Goal: Information Seeking & Learning: Compare options

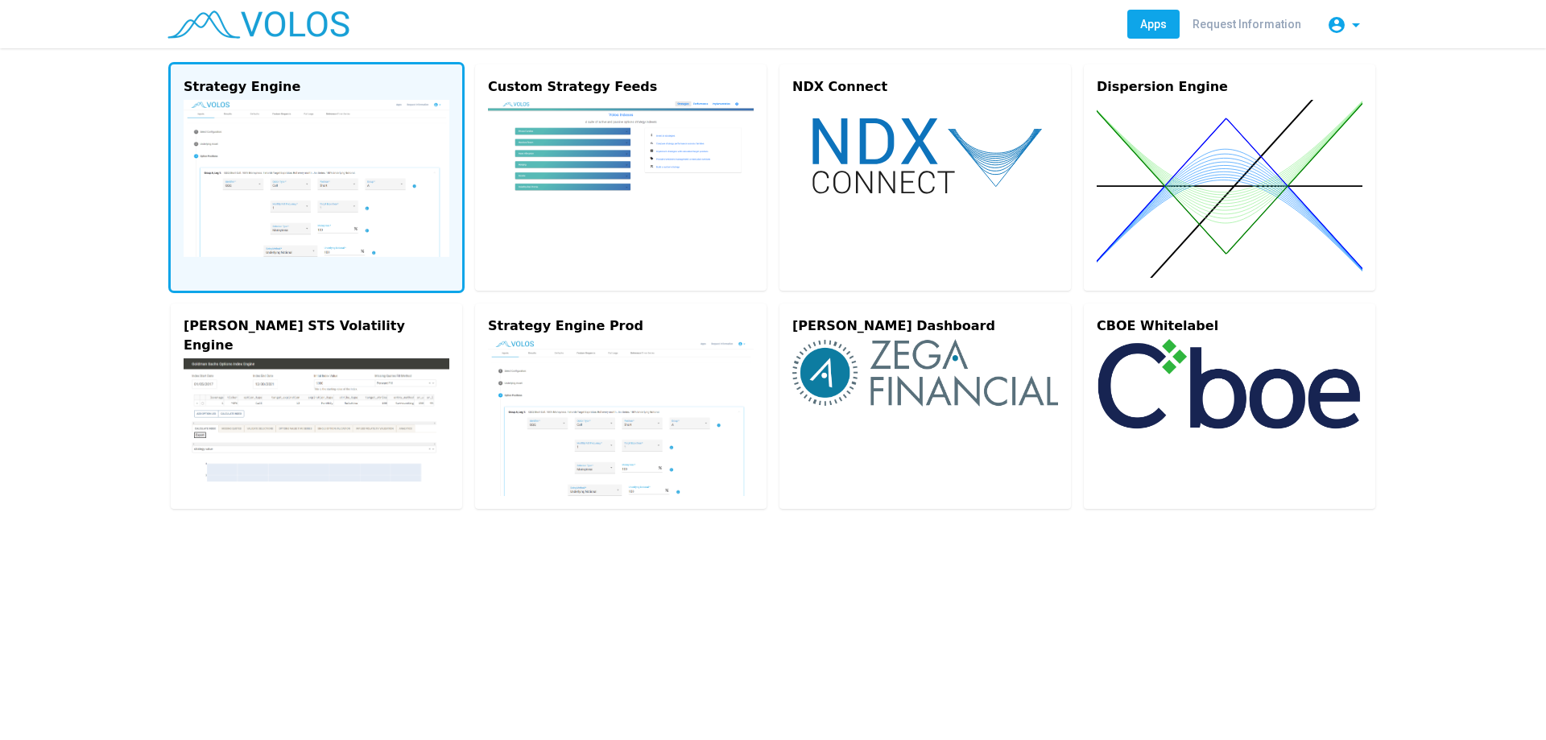
click at [287, 109] on img at bounding box center [317, 178] width 266 height 157
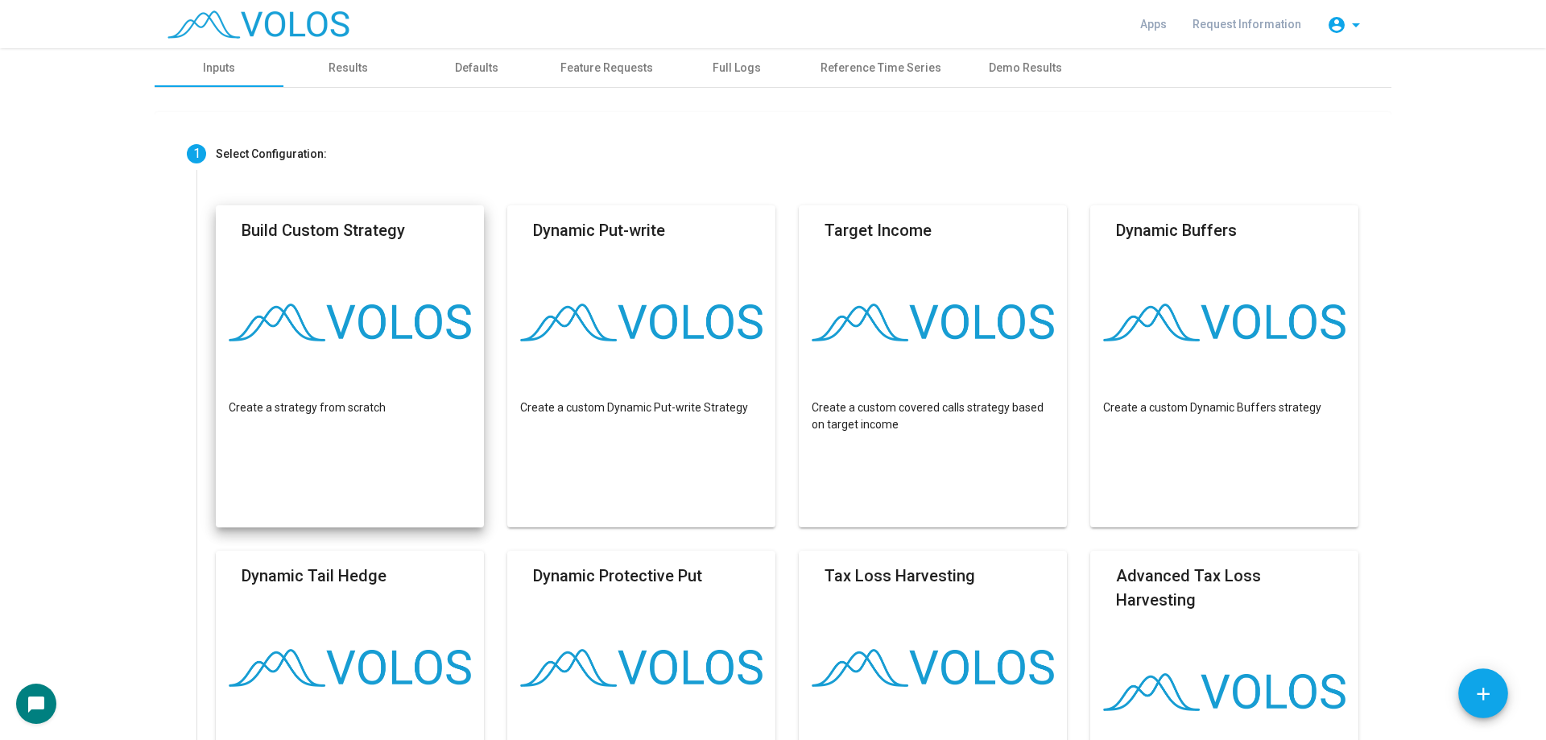
click at [361, 309] on img at bounding box center [350, 323] width 242 height 38
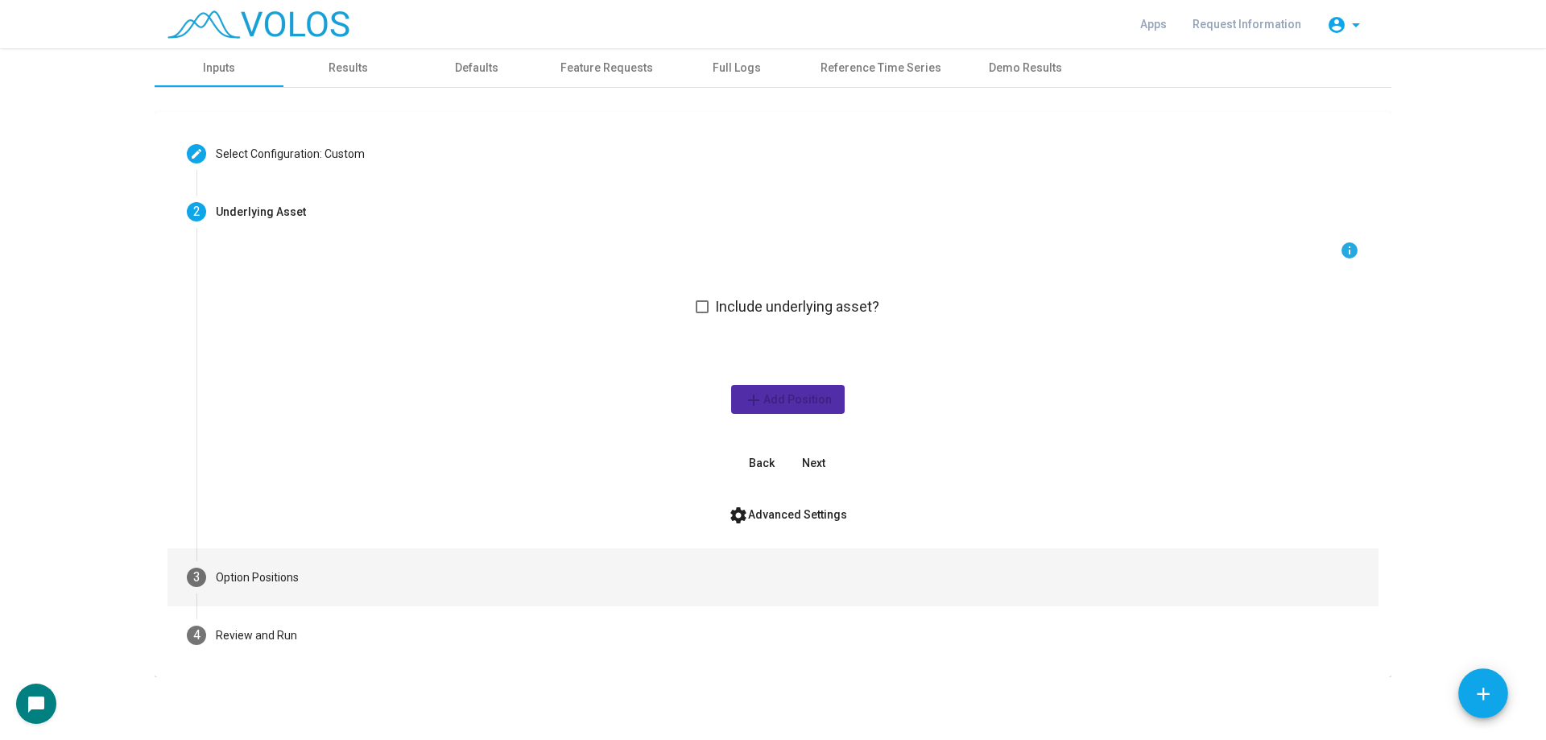
click at [393, 572] on mat-step-header "3 Option Positions" at bounding box center [772, 577] width 1211 height 58
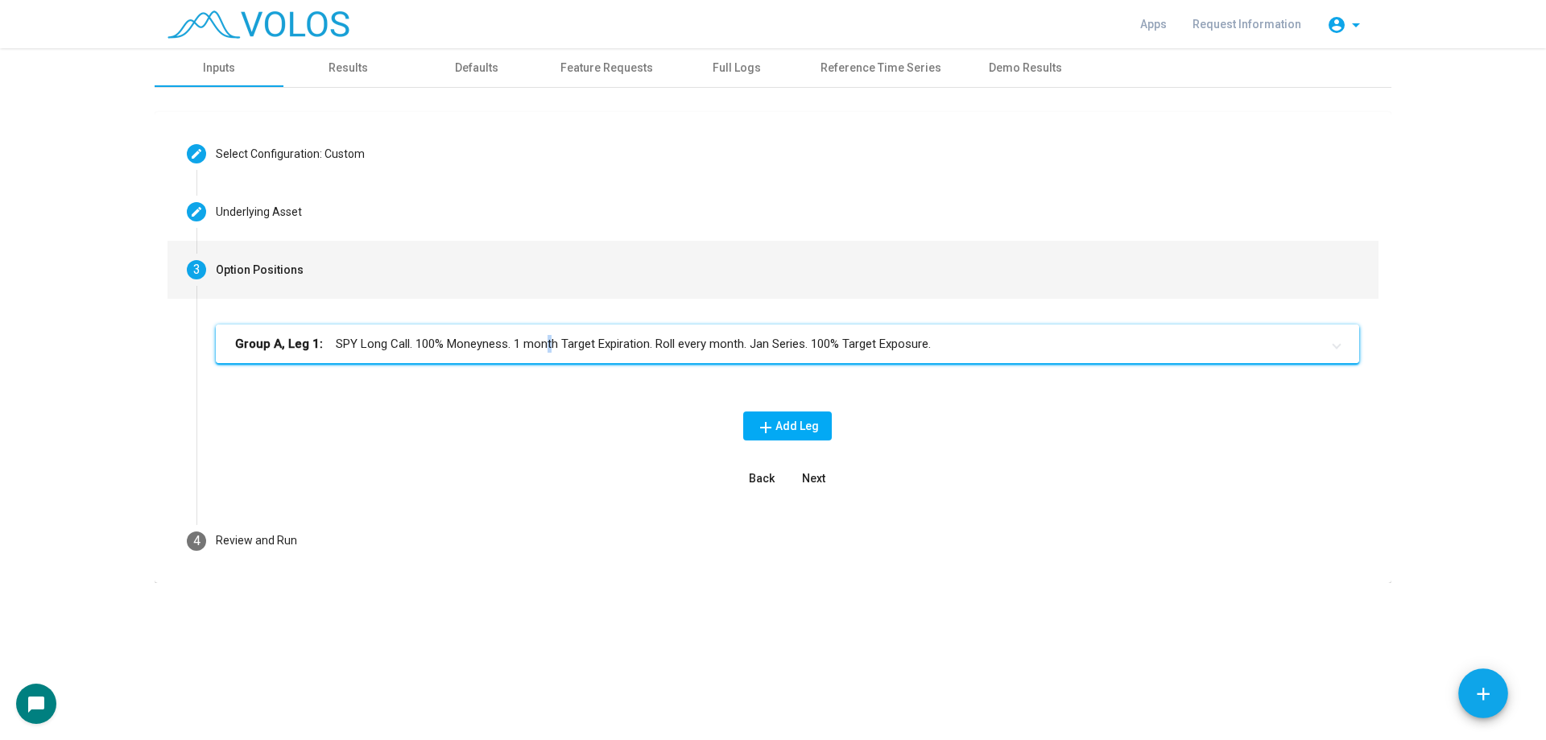
click at [543, 347] on mat-panel-title "Group A, Leg 1: SPY Long Call. 100% Moneyness. 1 month Target Expiration. Roll …" at bounding box center [777, 344] width 1085 height 19
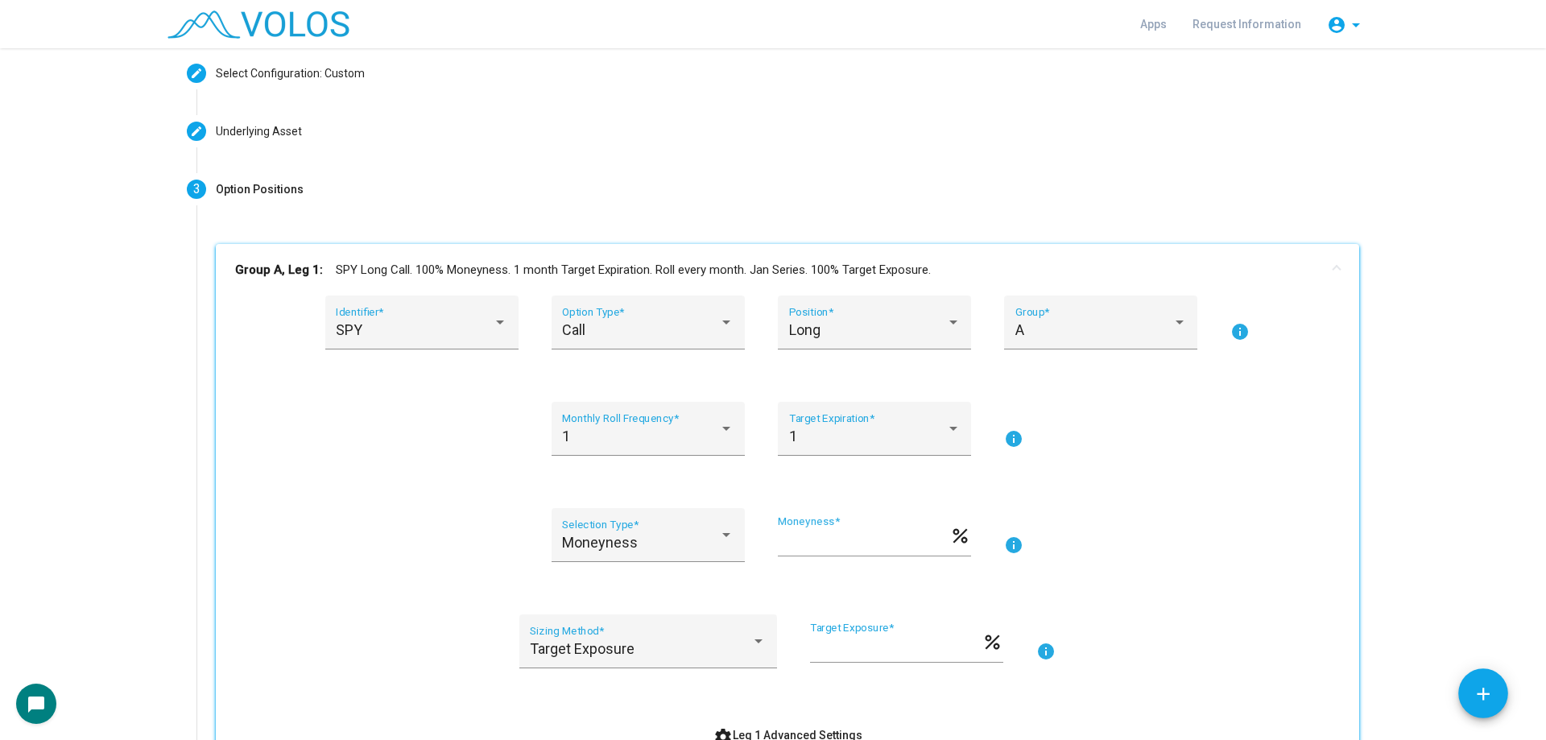
click at [435, 506] on div "SPY Identifier * Call Option Type * Long Position * A Group * info 1 Monthly Ro…" at bounding box center [787, 522] width 1105 height 454
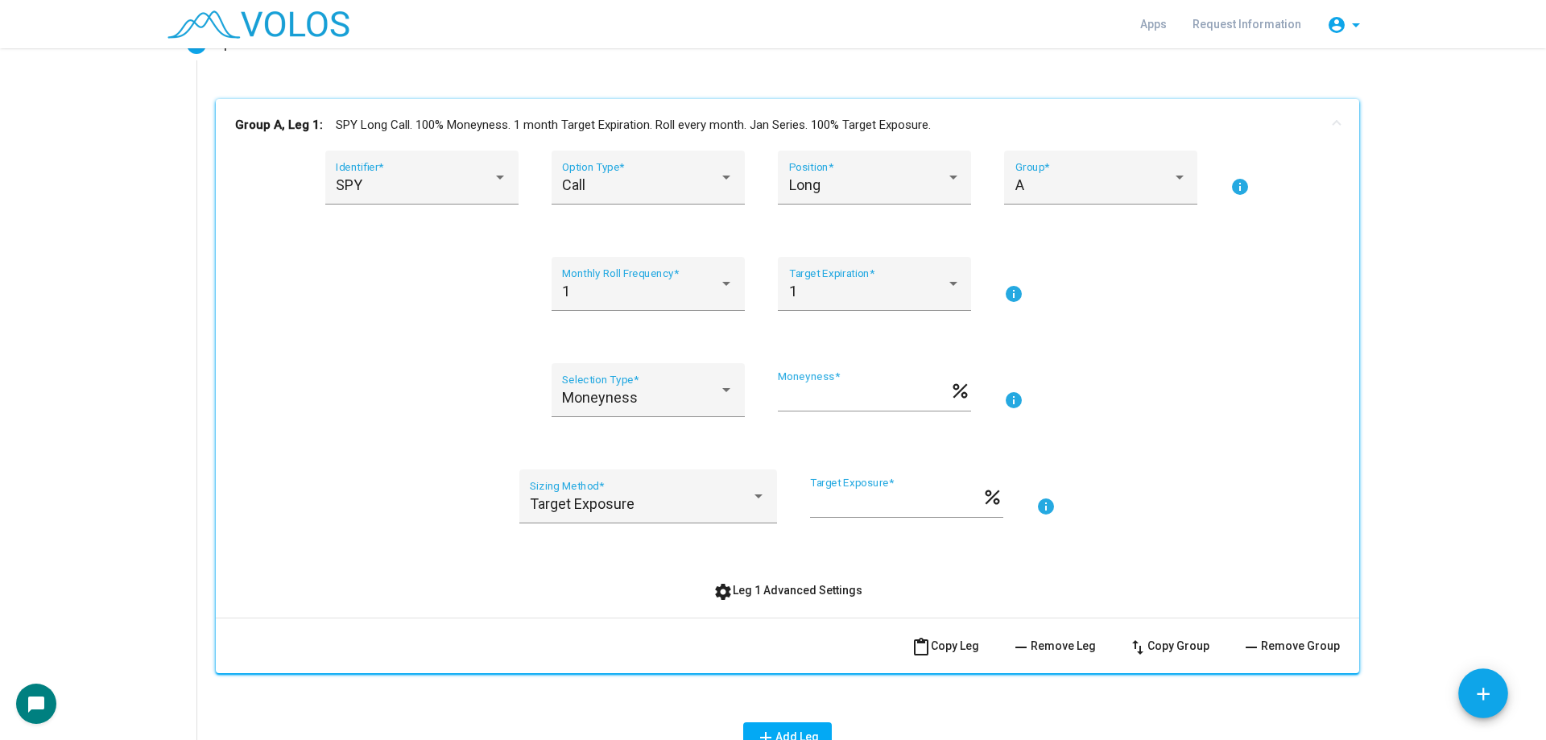
scroll to position [242, 0]
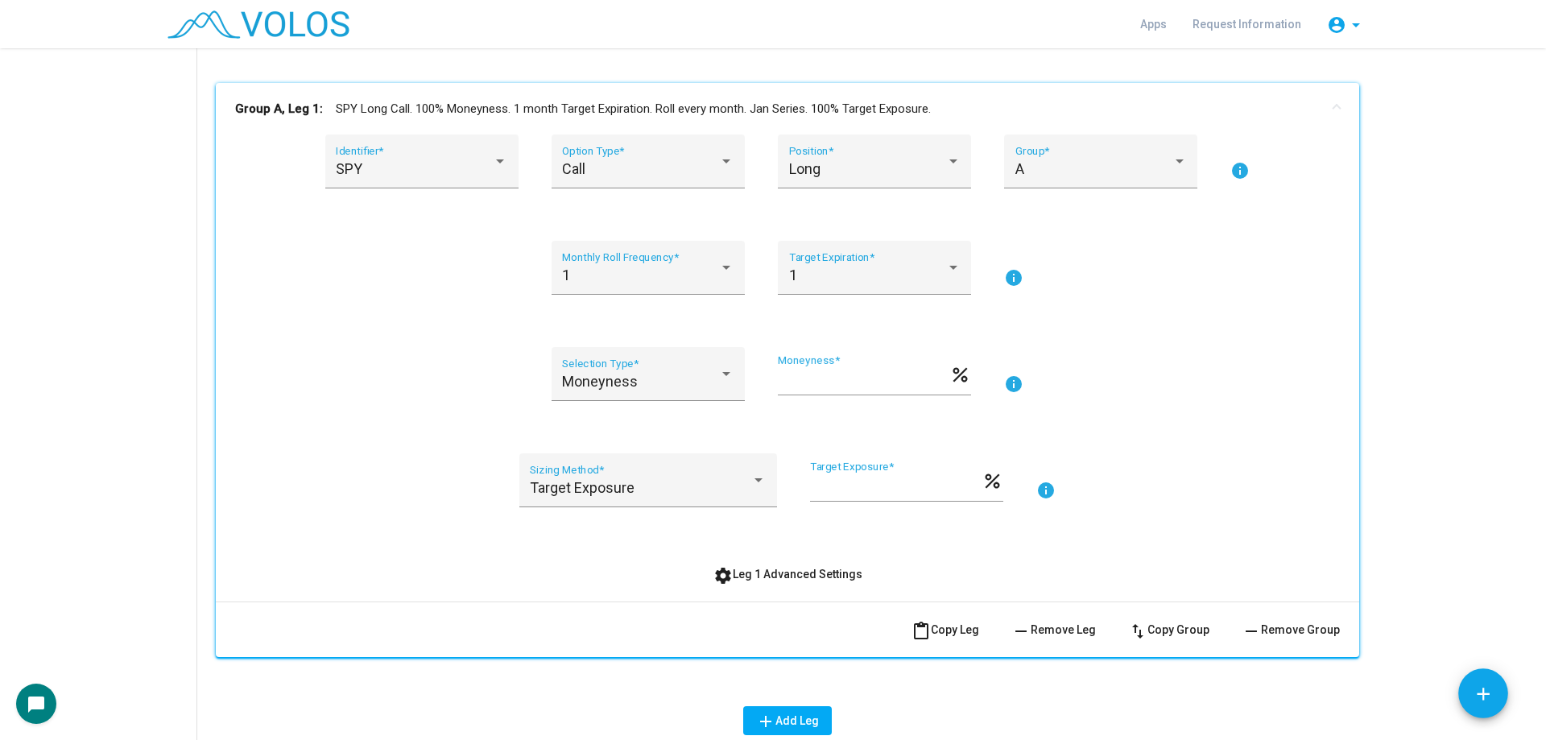
click at [462, 361] on div "Moneyness Selection Type * *** Moneyness * percent info" at bounding box center [787, 383] width 1105 height 73
drag, startPoint x: 482, startPoint y: 460, endPoint x: 646, endPoint y: 527, distance: 177.3
click at [646, 527] on div "SPY Identifier * Call Option Type * Long Position * A Group * info 1 Monthly Ro…" at bounding box center [787, 361] width 1105 height 454
click at [331, 444] on div "SPY Identifier * Call Option Type * Long Position * A Group * info 1 Monthly Ro…" at bounding box center [787, 361] width 1105 height 454
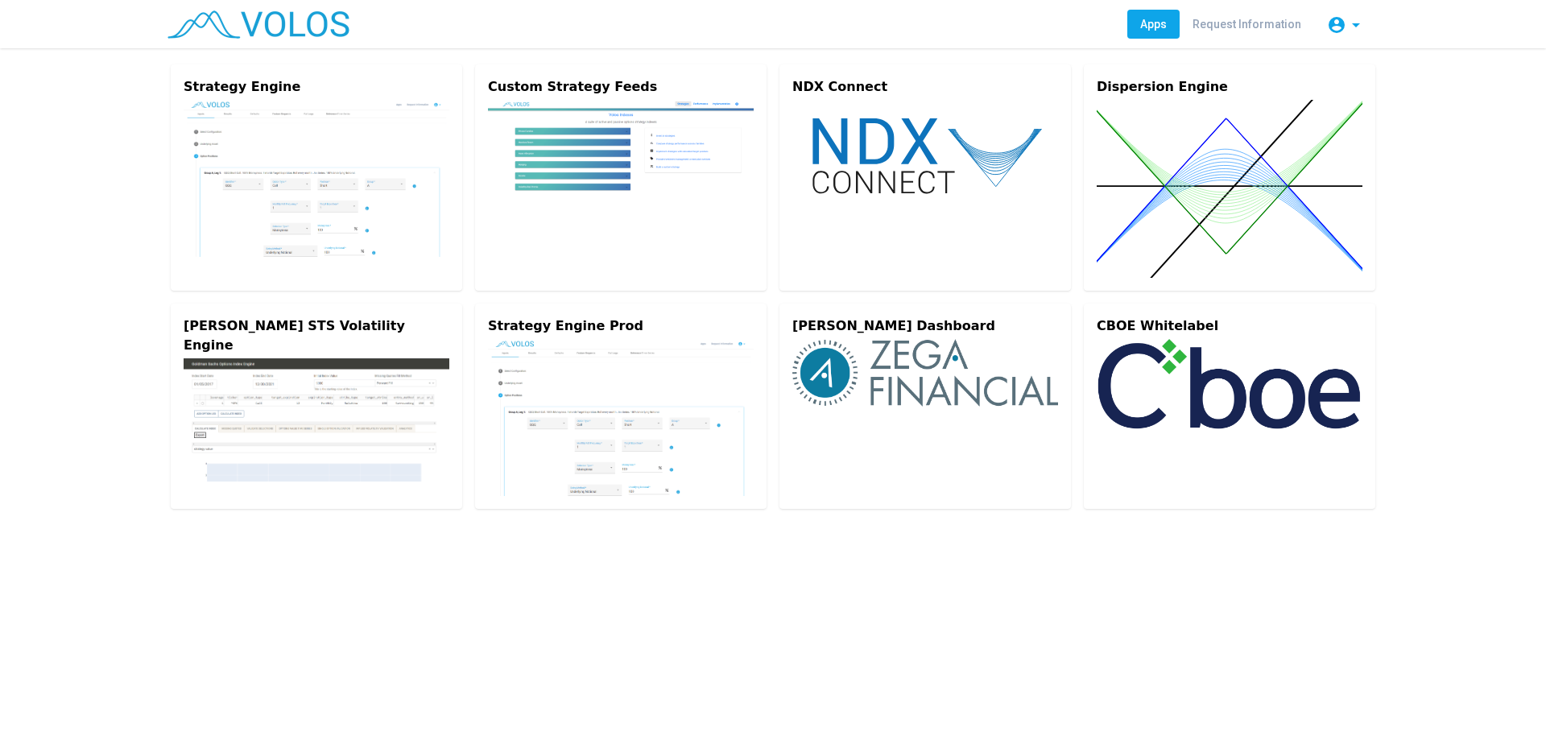
click at [1187, 405] on img at bounding box center [1229, 384] width 266 height 90
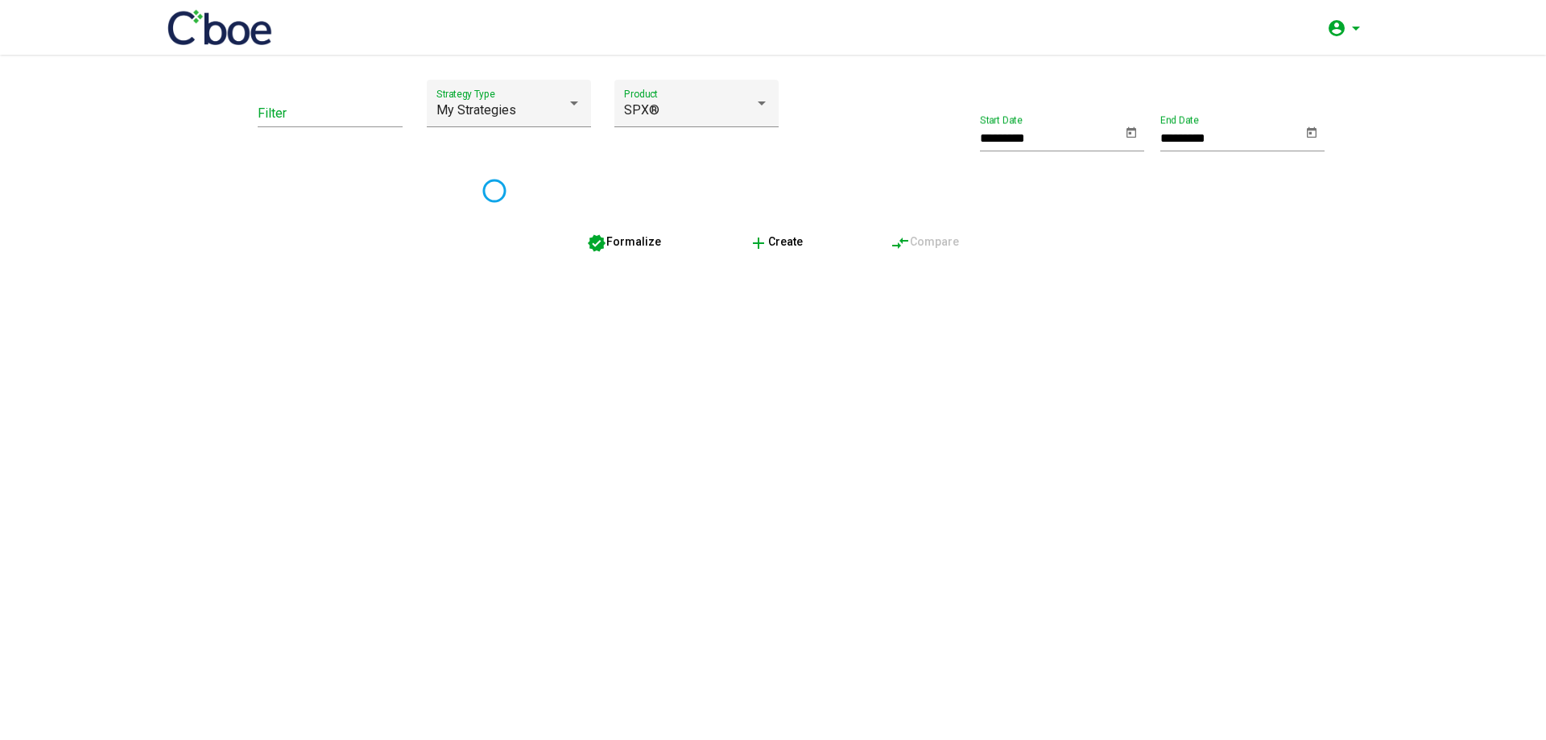
type input "*********"
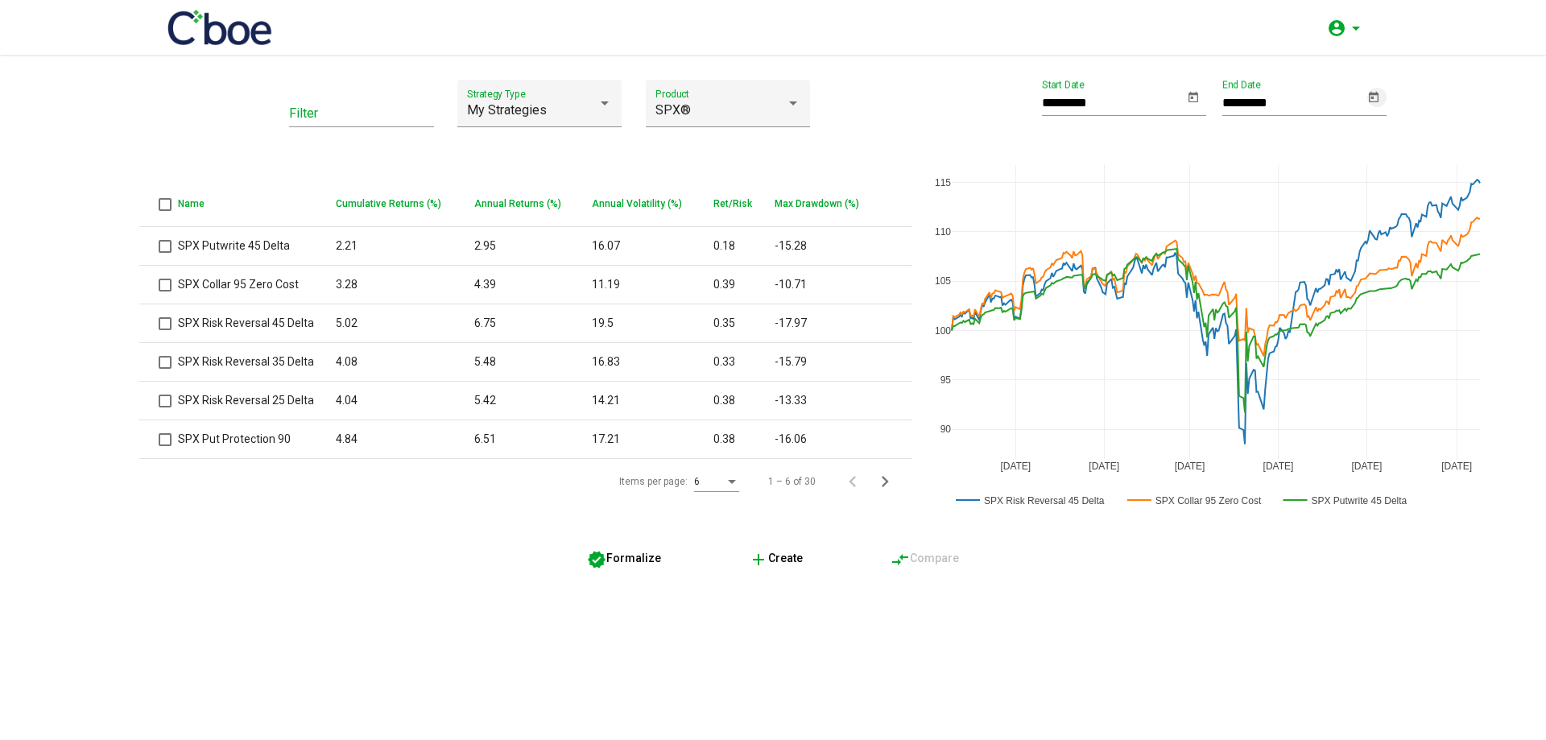
click at [1375, 98] on icon "Open calendar" at bounding box center [1373, 97] width 13 height 19
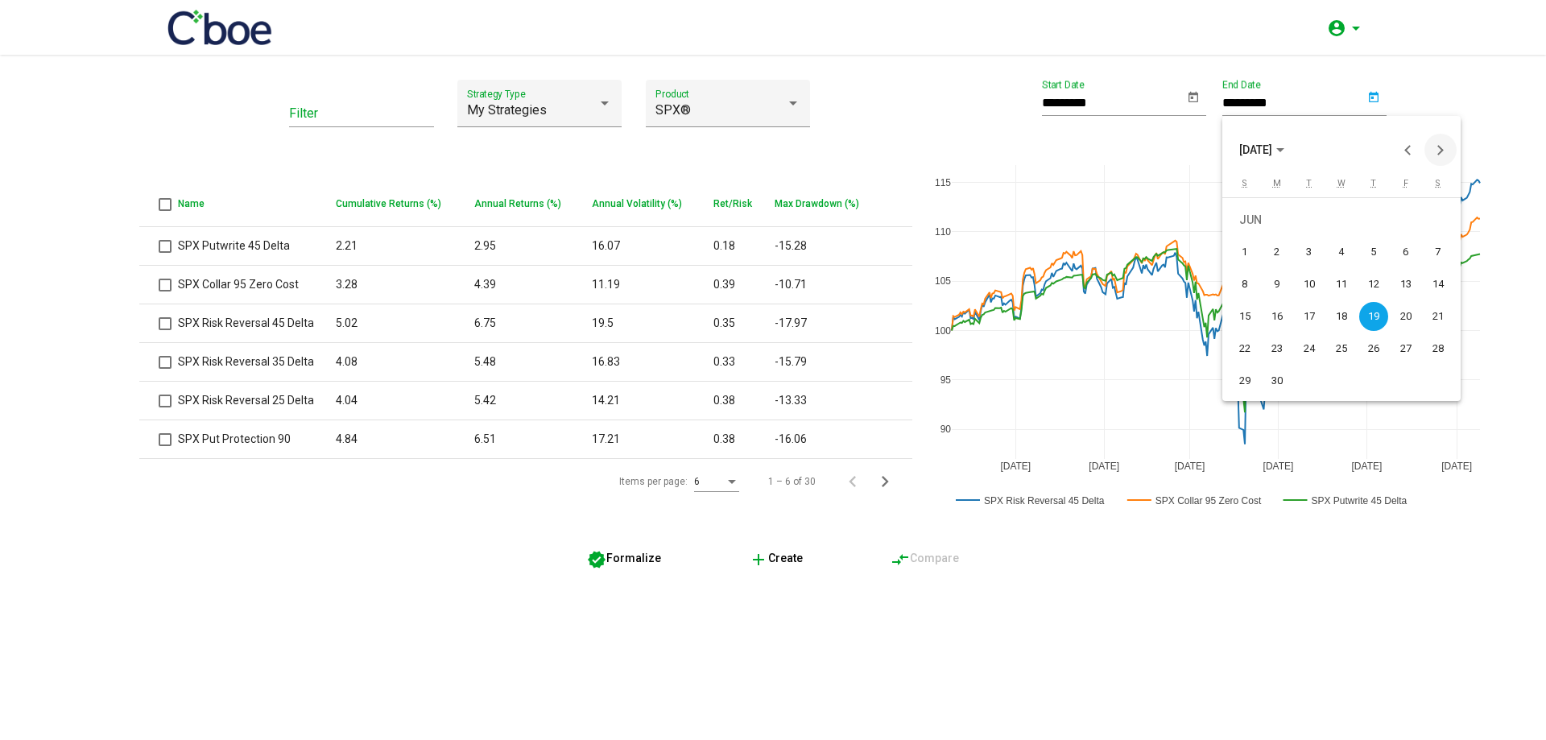
click at [1436, 149] on button "Next month" at bounding box center [1440, 150] width 32 height 32
click at [1381, 287] on div "10" at bounding box center [1373, 284] width 29 height 29
type input "*********"
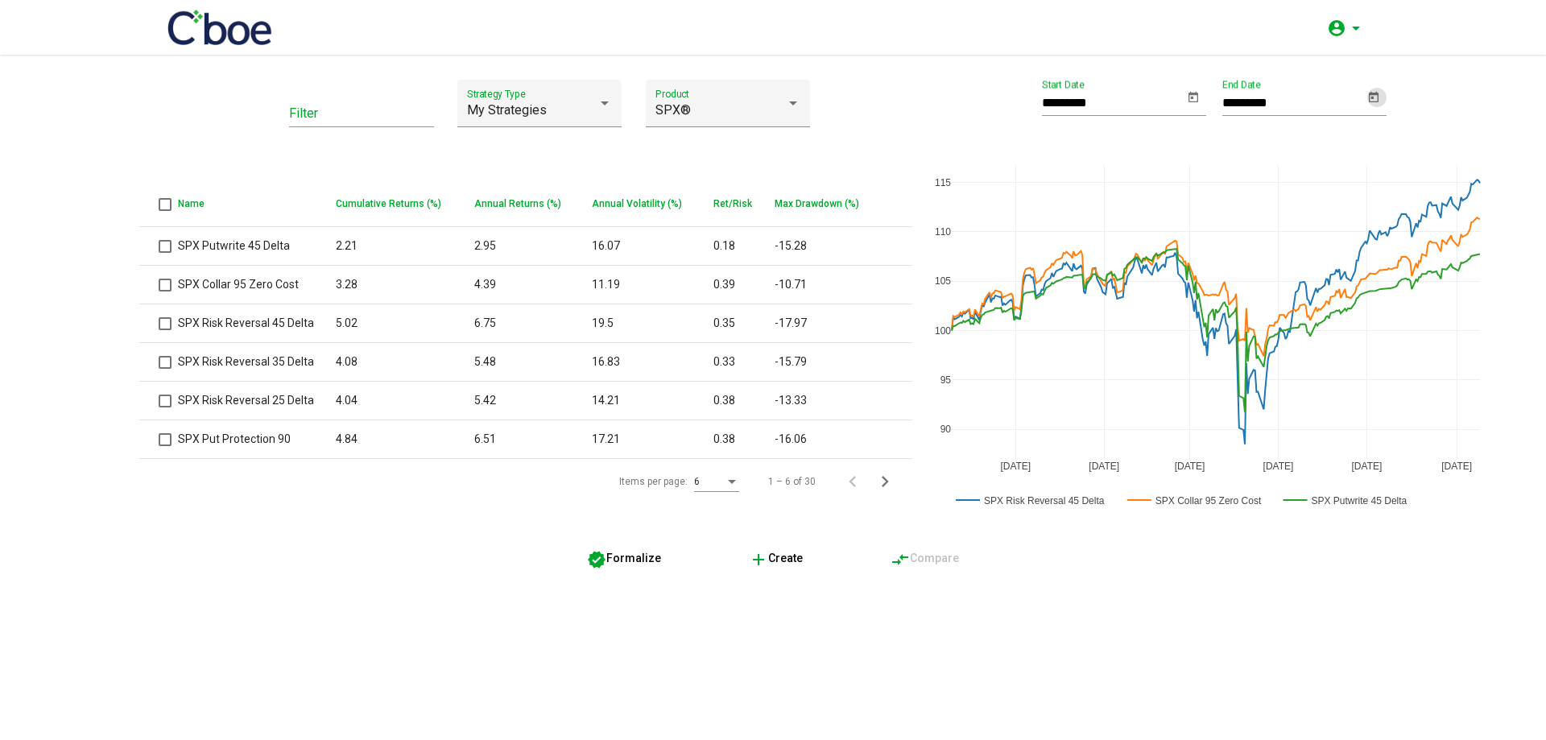
click at [1250, 574] on div "Filter My Strategies Strategy Type SPX® Product Name Cumulative Returns (%) Ann…" at bounding box center [773, 397] width 1546 height 685
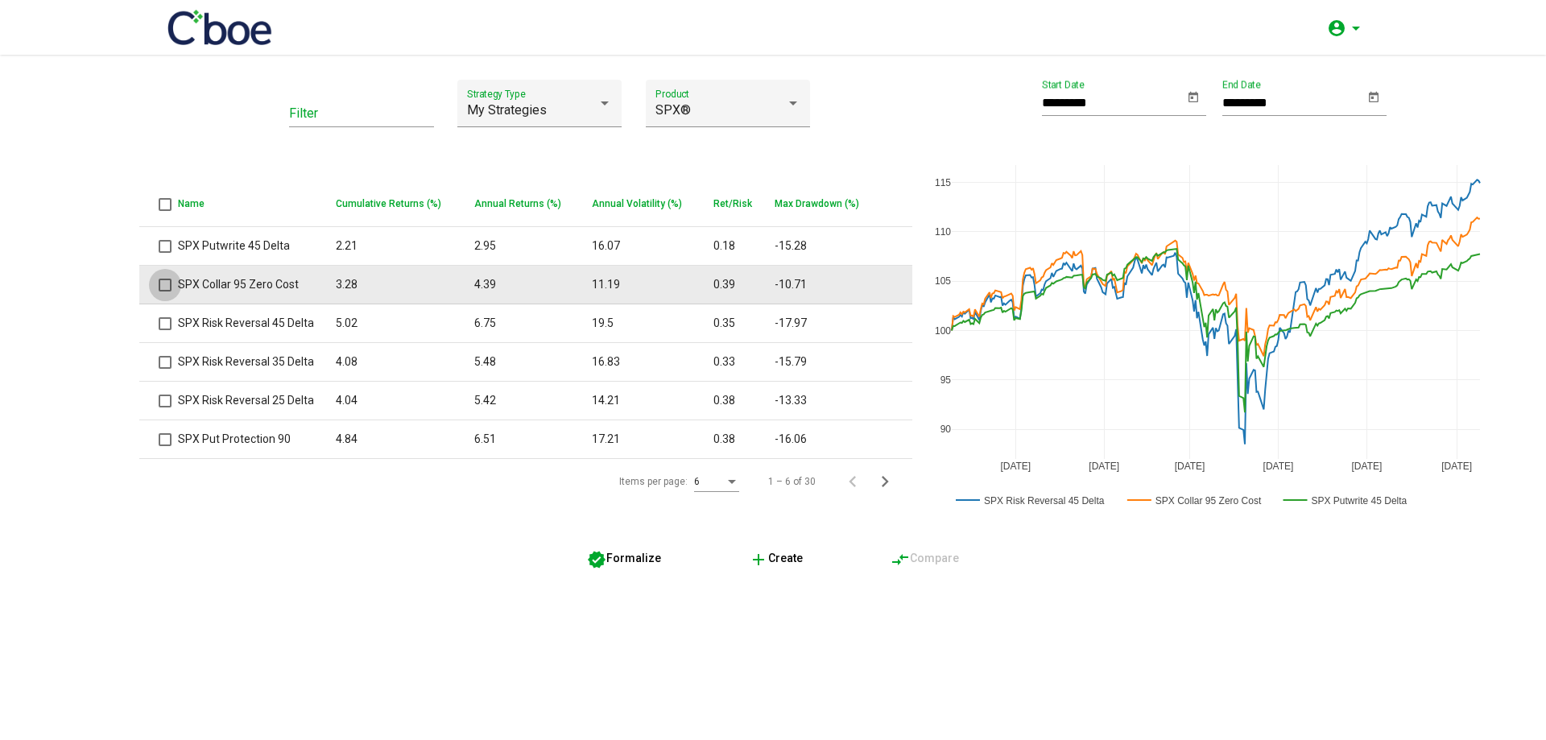
click at [168, 284] on span at bounding box center [165, 285] width 13 height 13
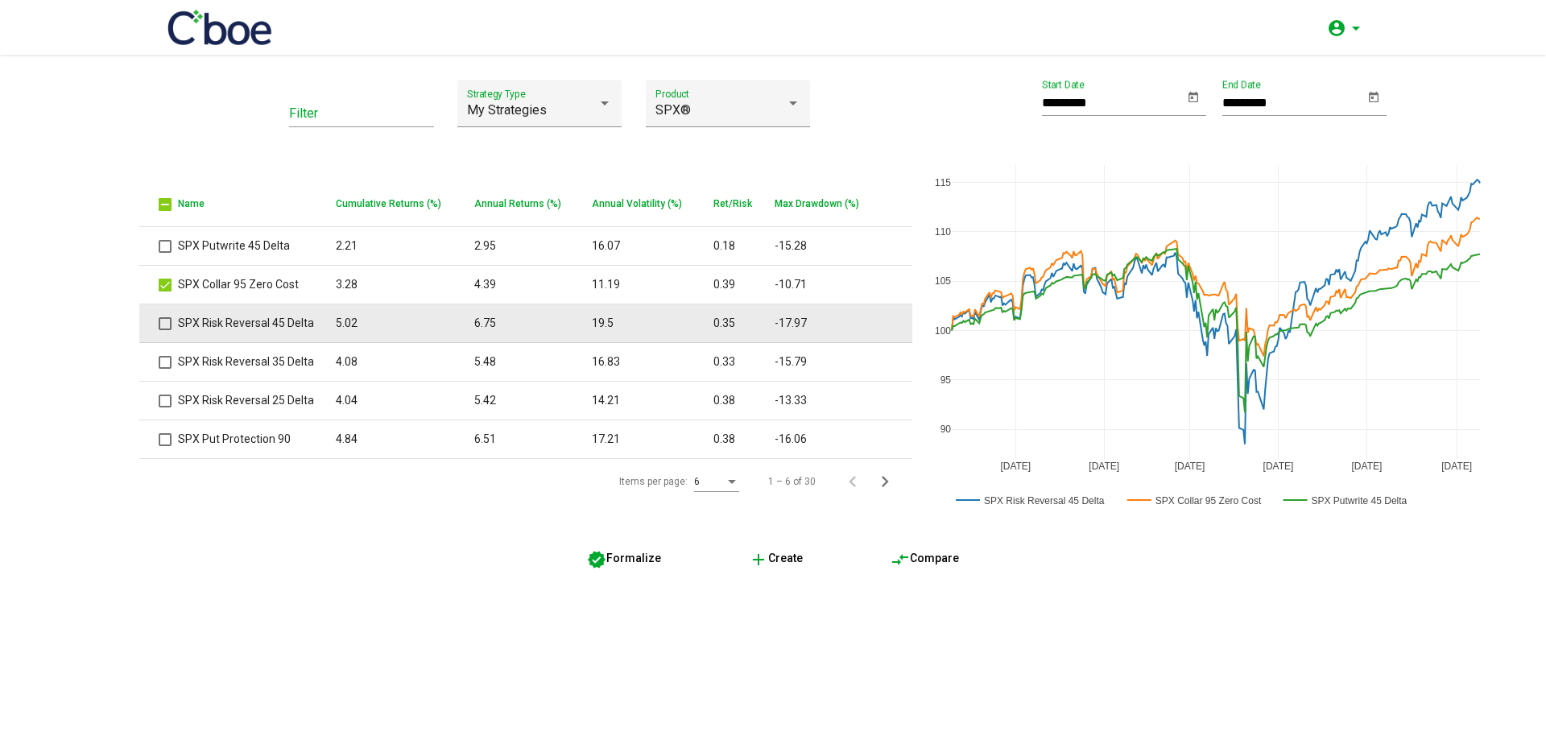
click at [166, 319] on span at bounding box center [165, 323] width 13 height 13
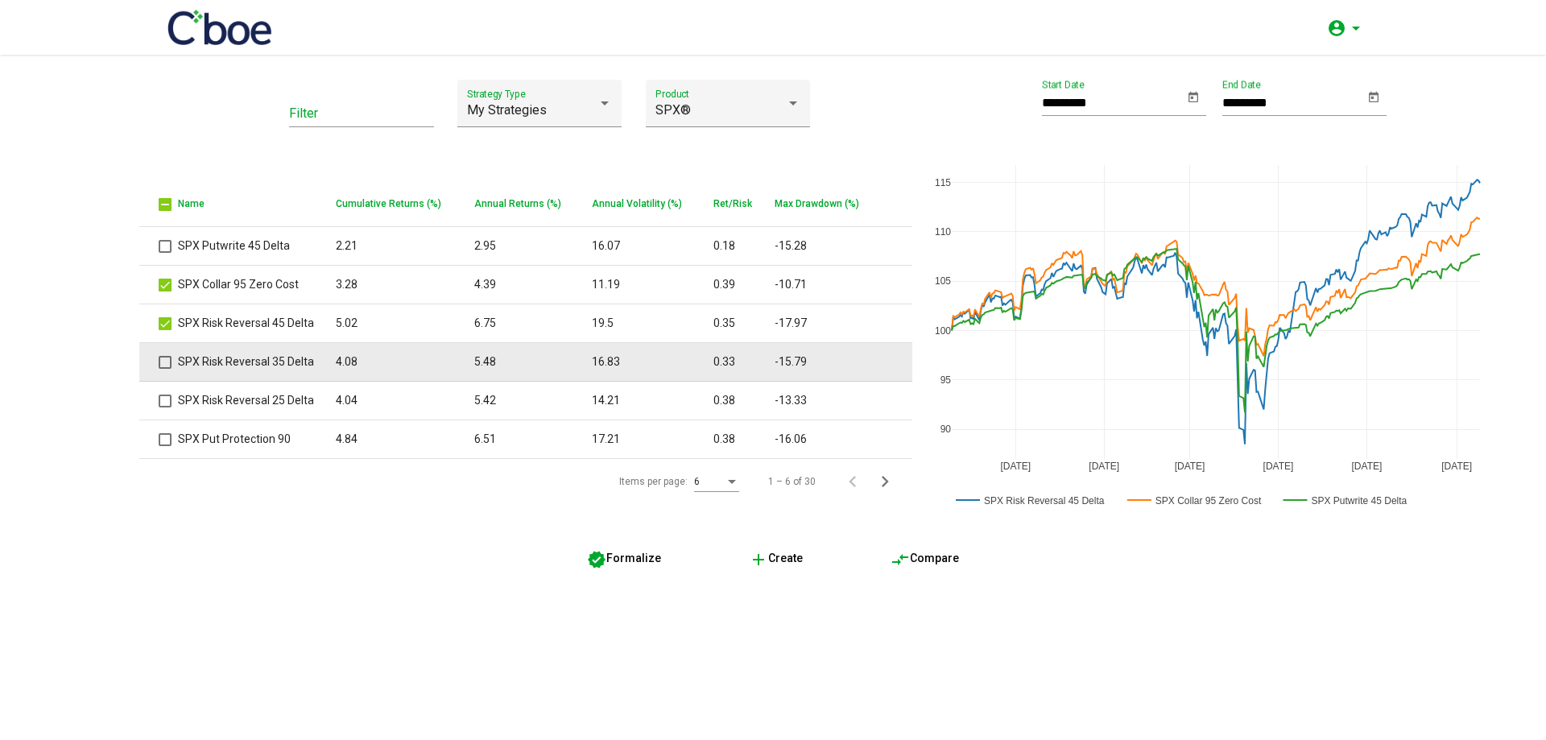
click at [163, 354] on mat-checkbox at bounding box center [165, 361] width 13 height 17
click at [171, 365] on td at bounding box center [158, 362] width 39 height 39
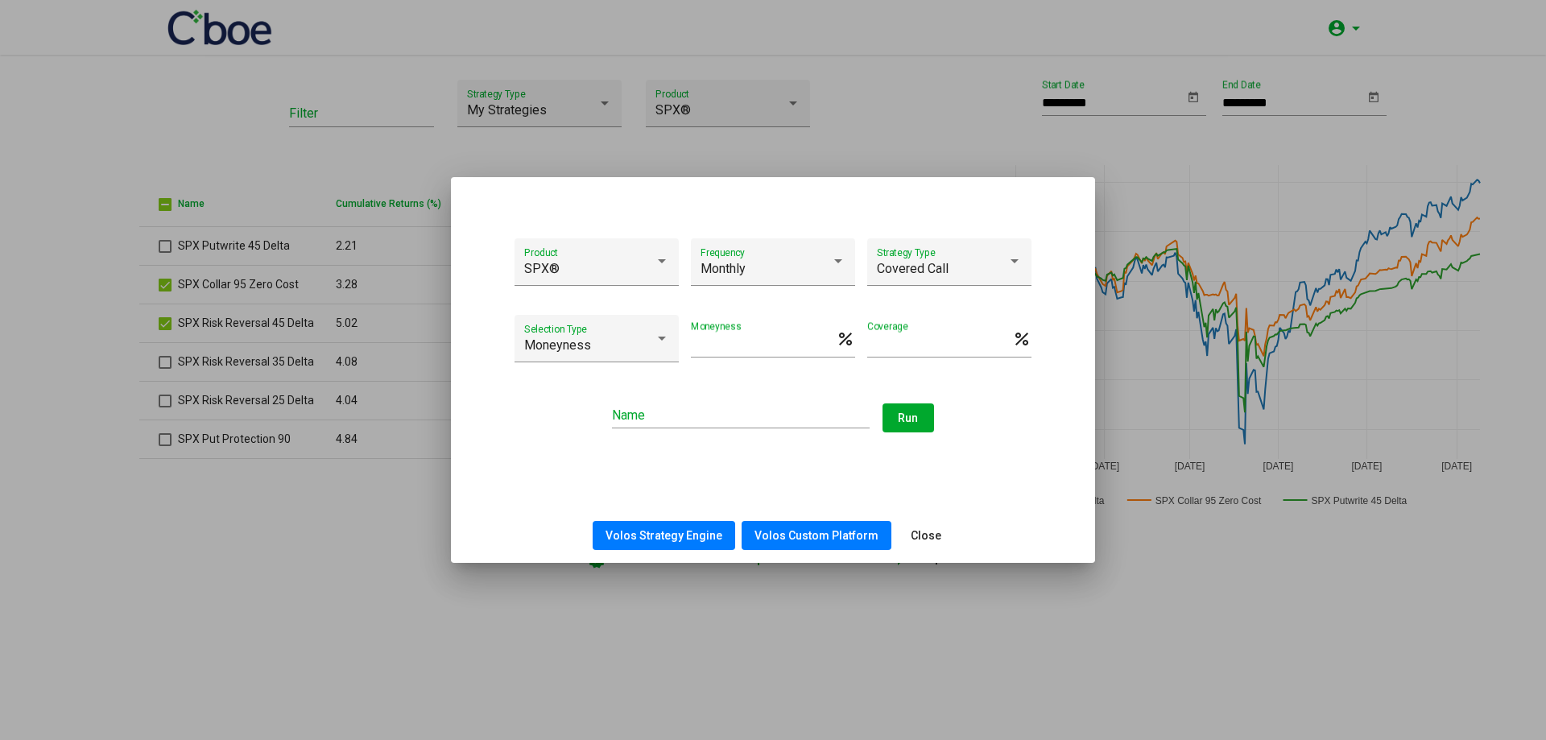
type input "**********"
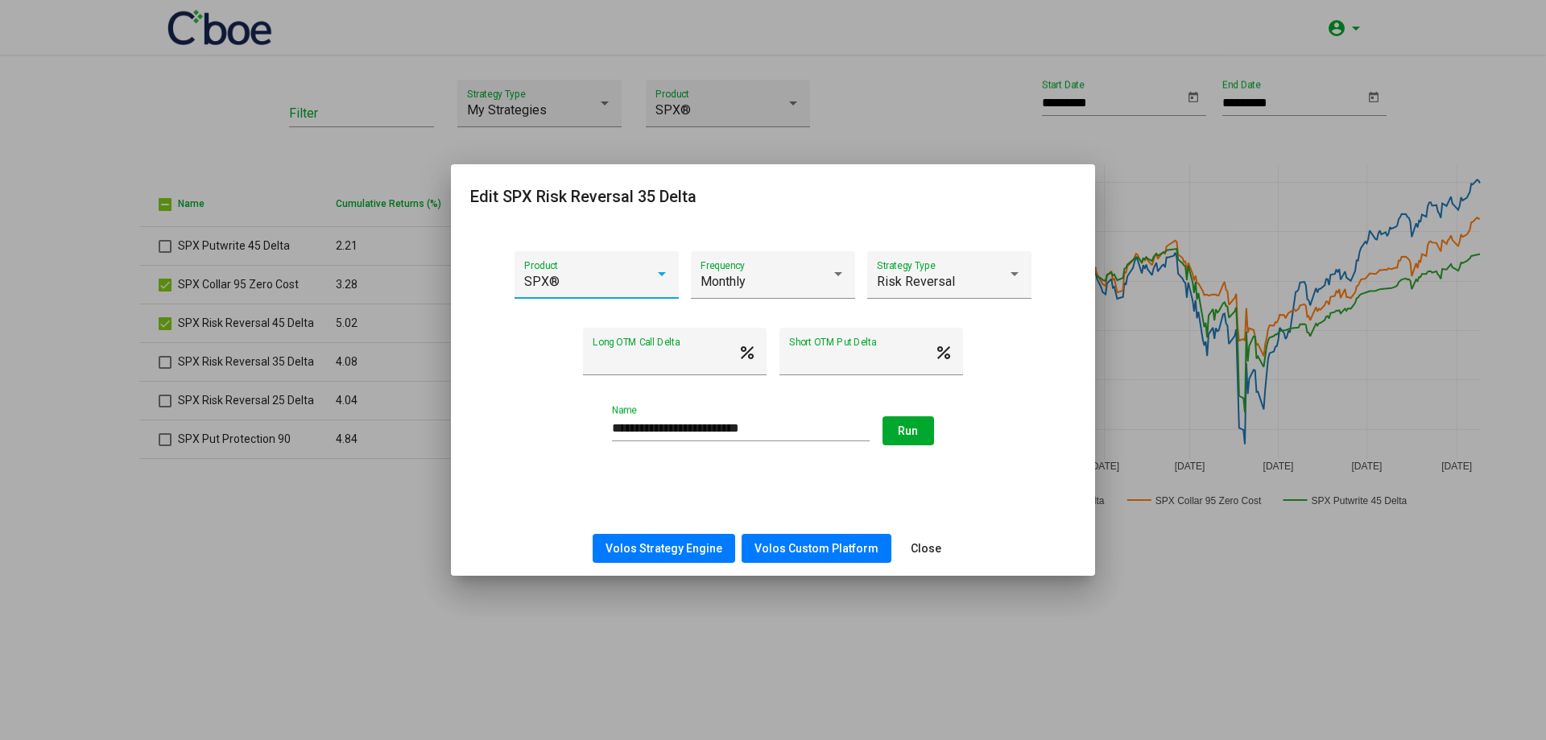
click at [160, 367] on div at bounding box center [773, 370] width 1546 height 740
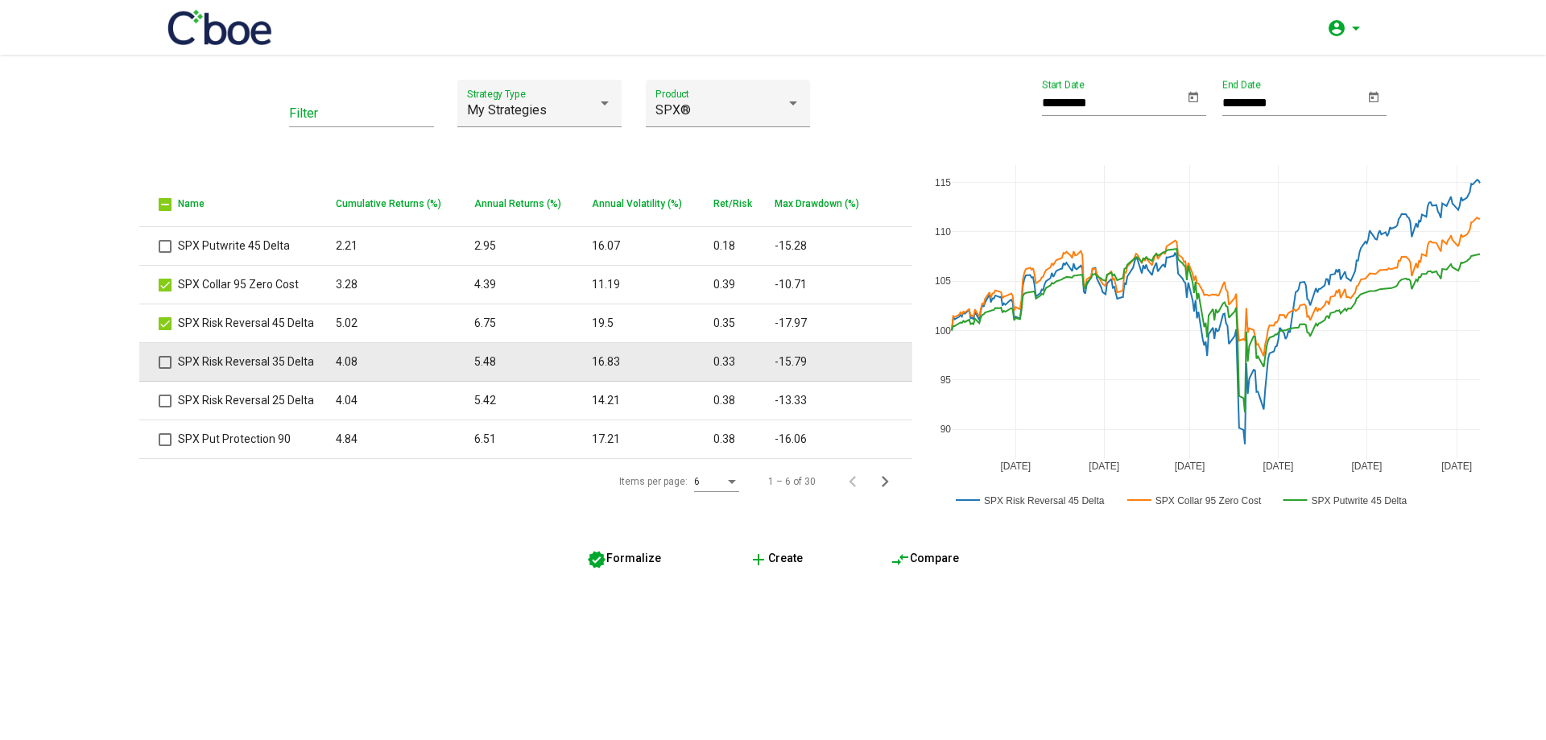
click at [163, 362] on span at bounding box center [165, 362] width 13 height 13
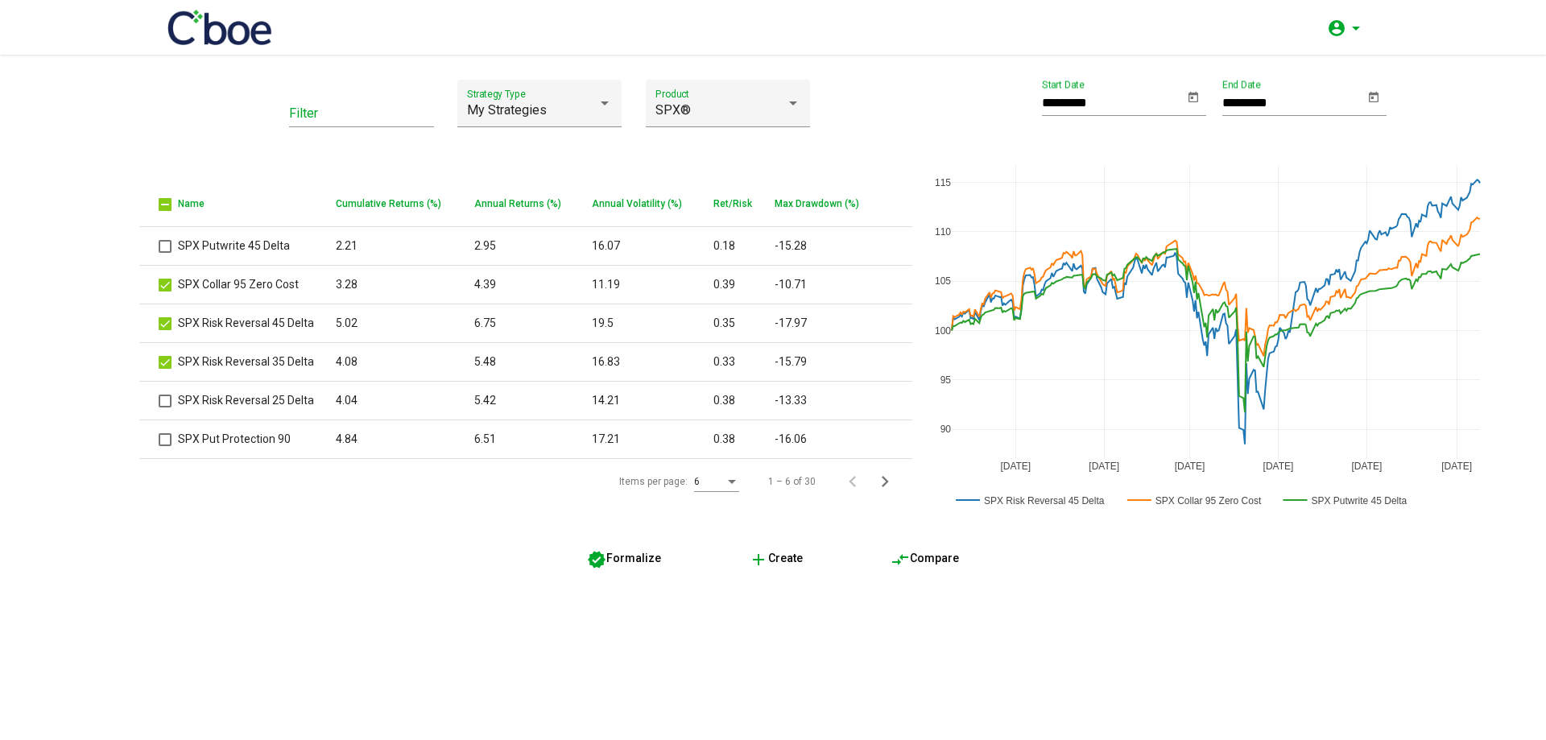
click at [952, 564] on span "compare_arrows Compare" at bounding box center [924, 557] width 68 height 13
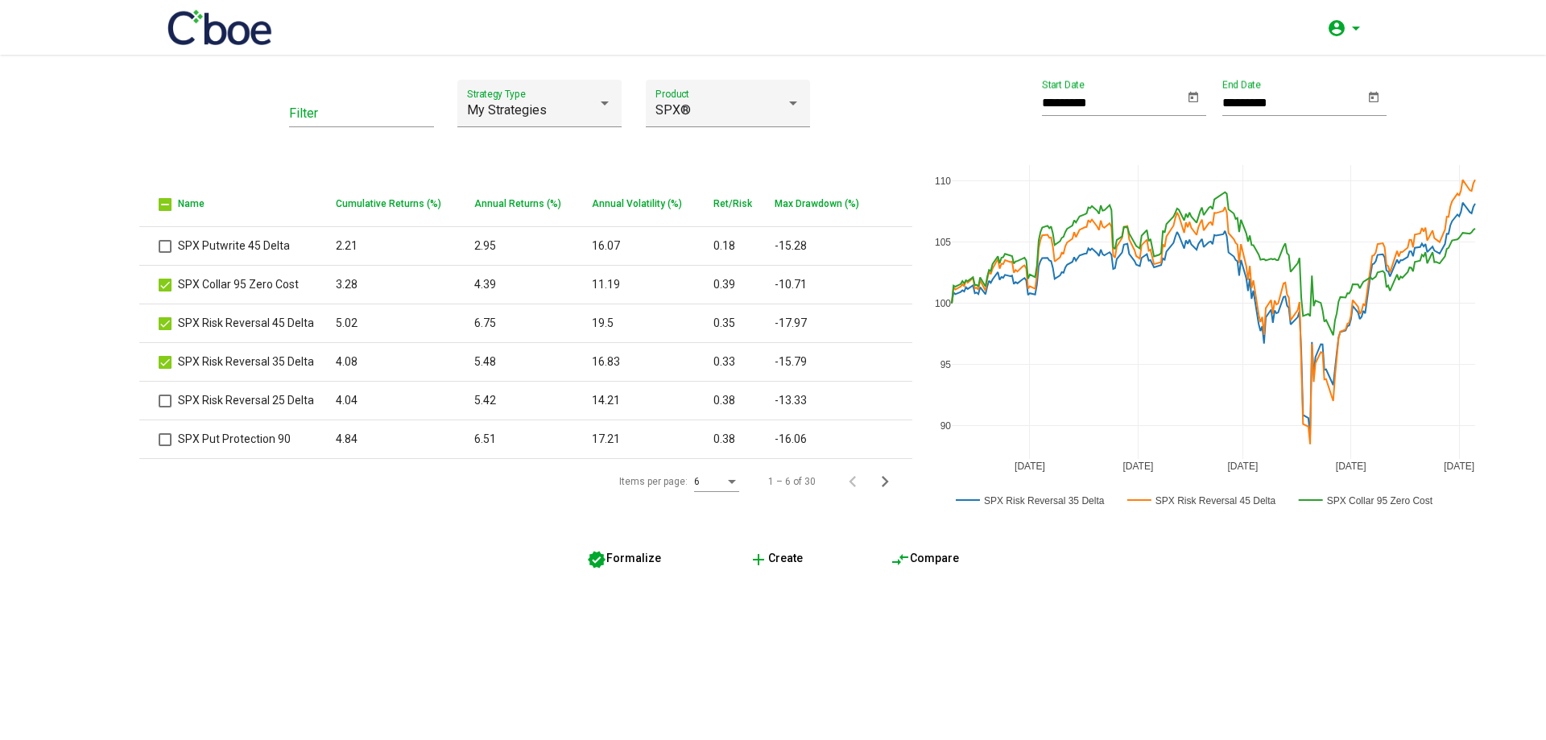
drag, startPoint x: 1374, startPoint y: 345, endPoint x: 1538, endPoint y: 90, distance: 303.5
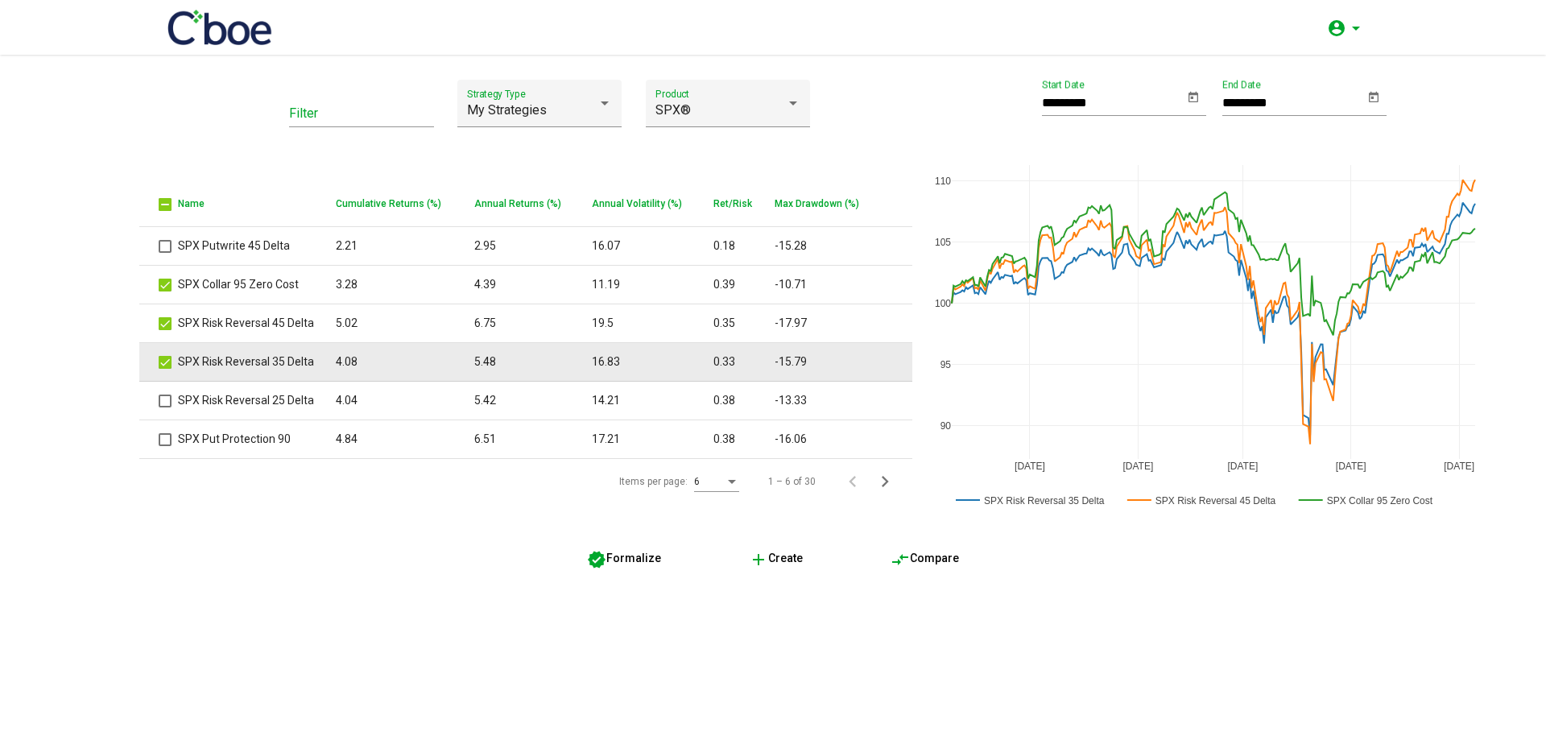
click at [166, 363] on span at bounding box center [165, 362] width 13 height 13
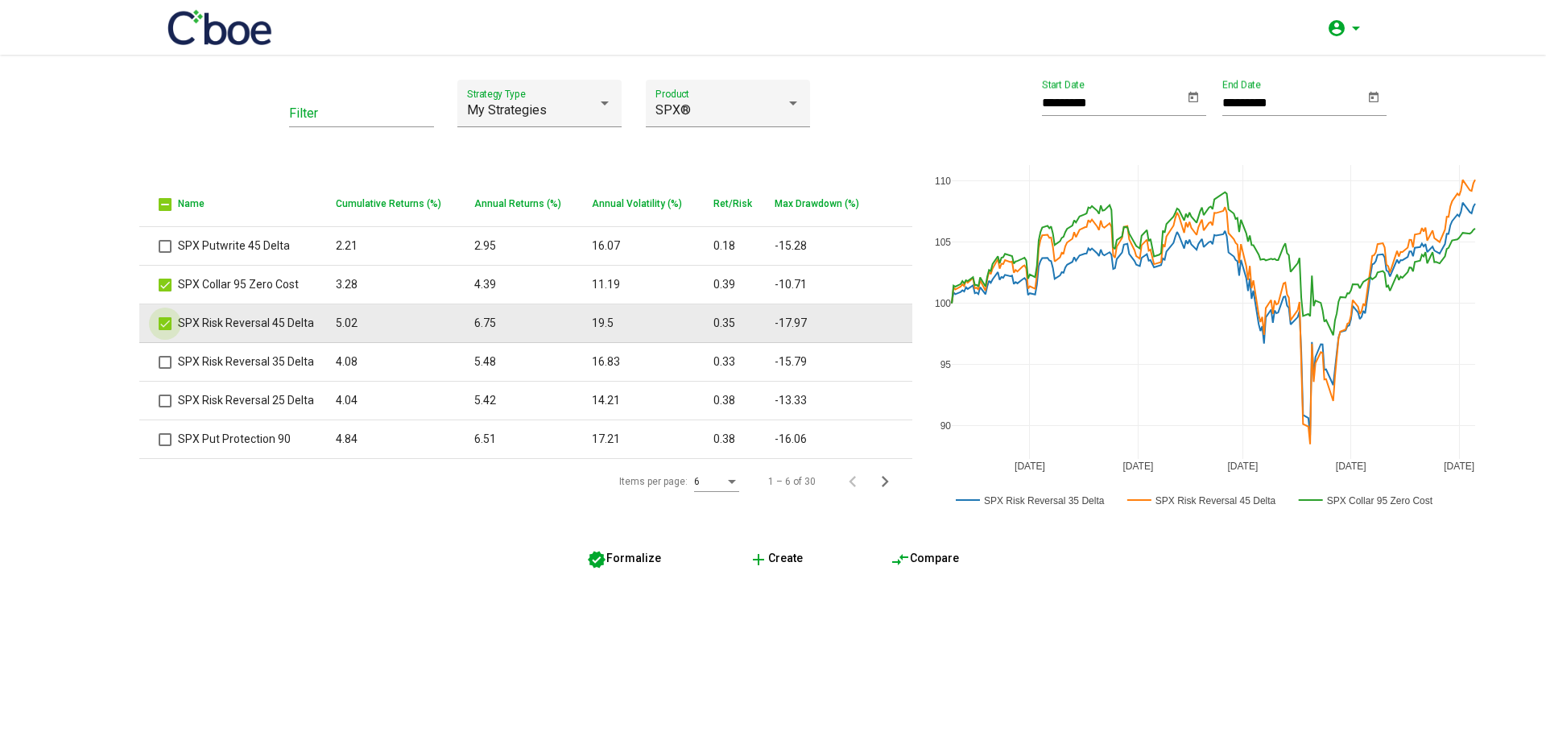
click at [162, 327] on span at bounding box center [165, 323] width 13 height 13
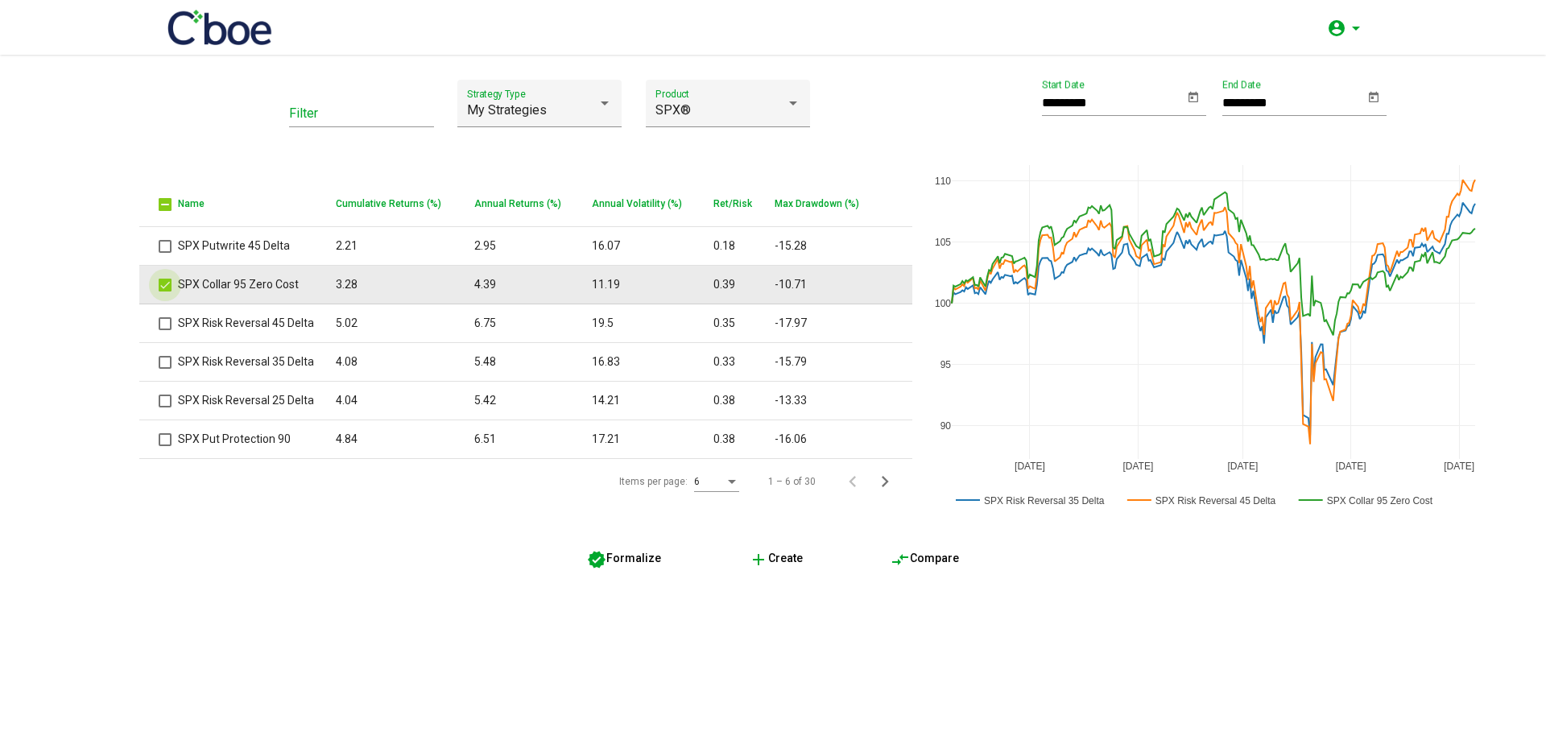
click at [162, 286] on span at bounding box center [165, 285] width 13 height 13
click at [253, 284] on td "SPX Collar 95 Zero Cost" at bounding box center [257, 285] width 158 height 39
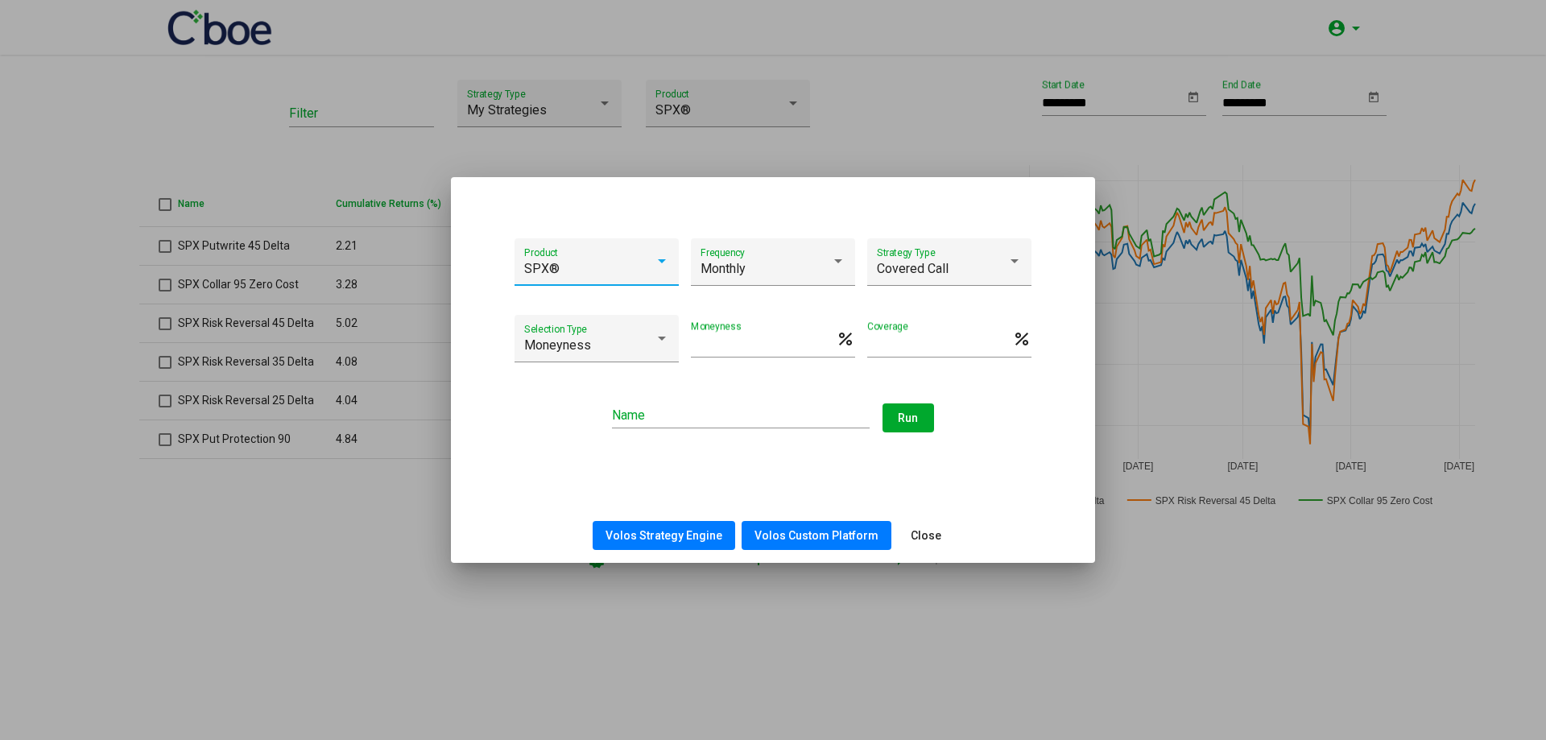
type input "**********"
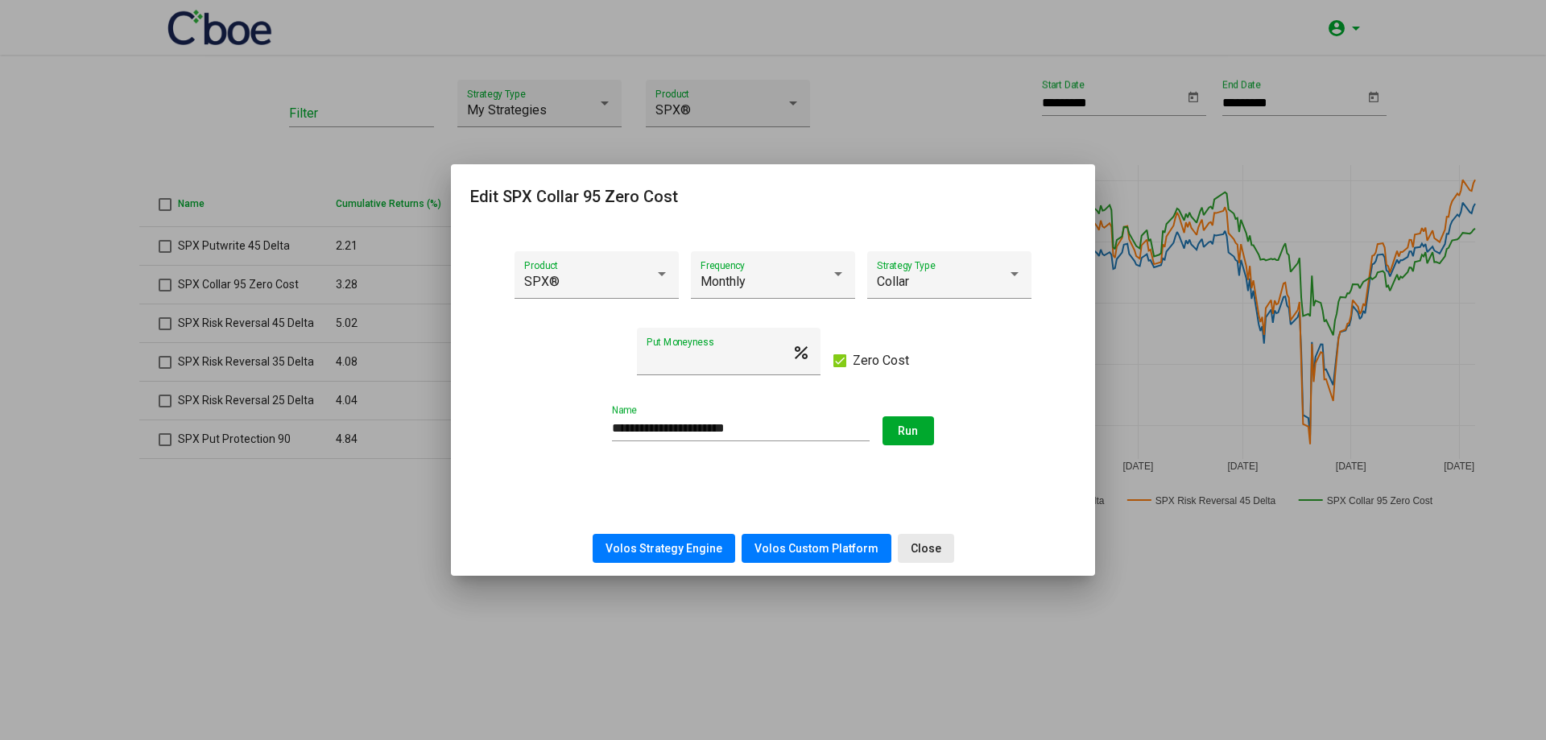
click at [927, 547] on span "Close" at bounding box center [926, 548] width 31 height 13
